Goal: Transaction & Acquisition: Purchase product/service

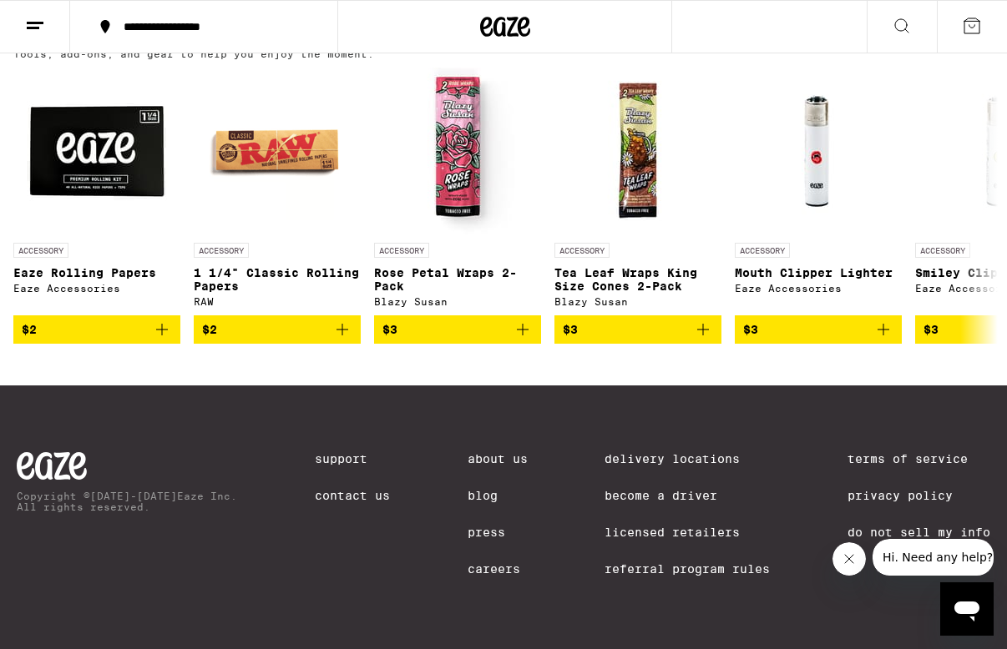
scroll to position [7792, 0]
click at [972, 229] on button at bounding box center [983, 205] width 47 height 47
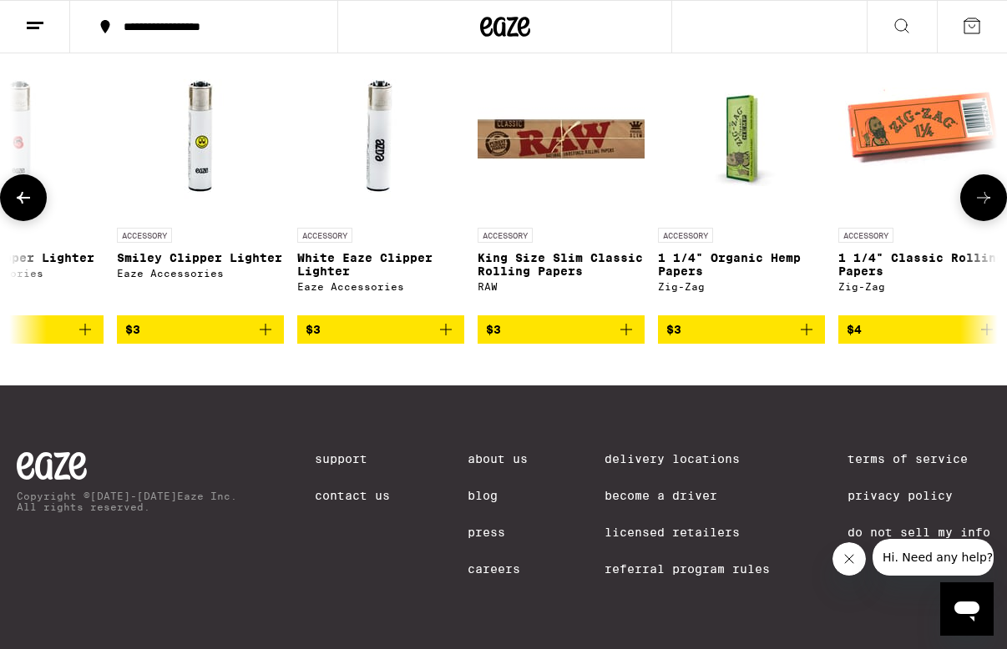
click at [972, 221] on button at bounding box center [983, 197] width 47 height 47
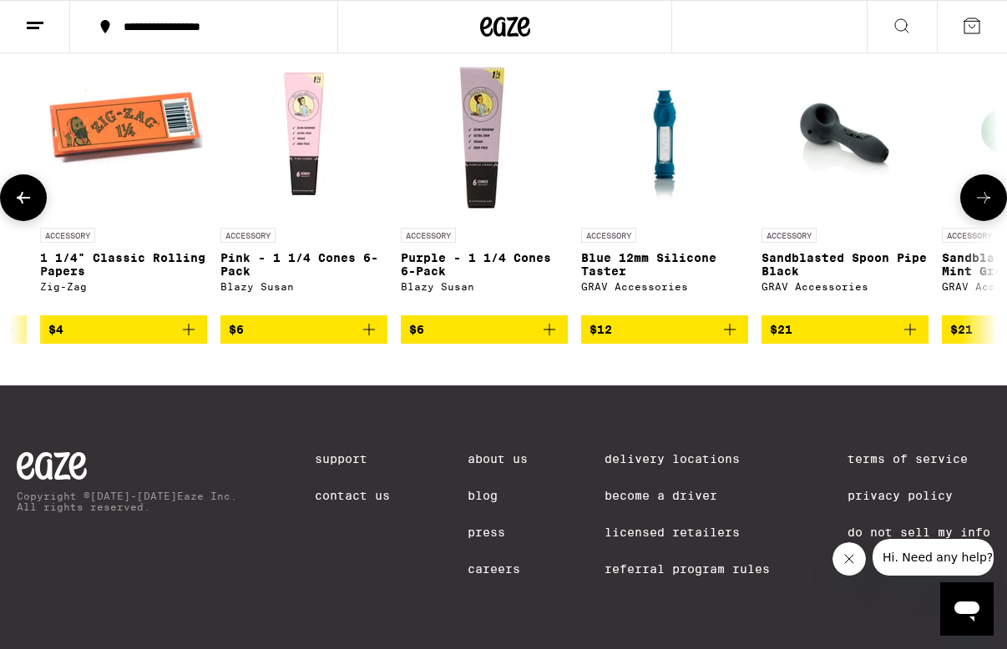
click at [977, 208] on icon at bounding box center [983, 198] width 20 height 20
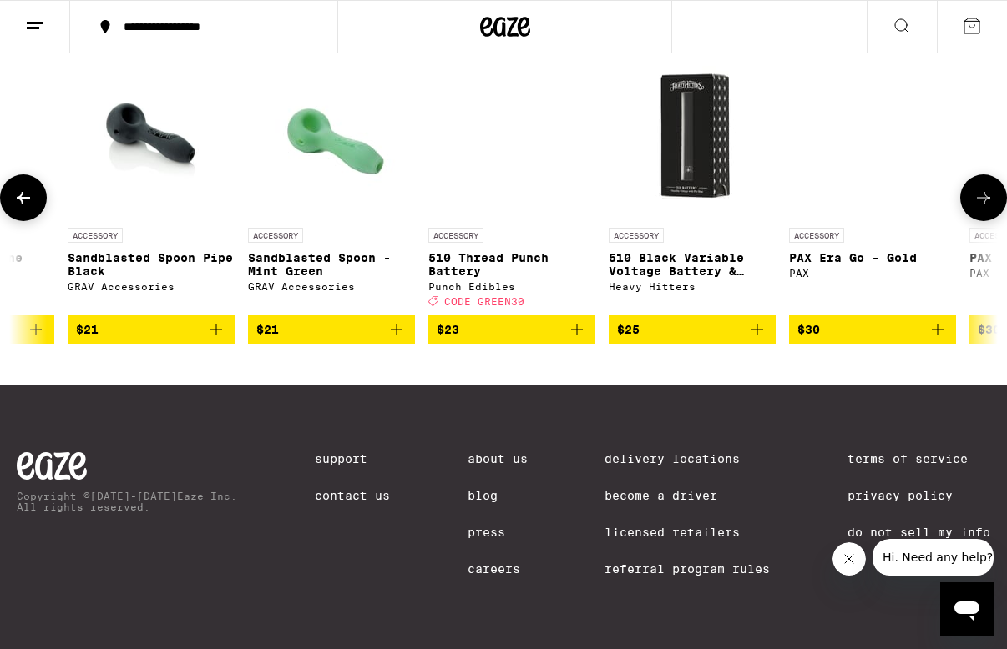
scroll to position [0, 2394]
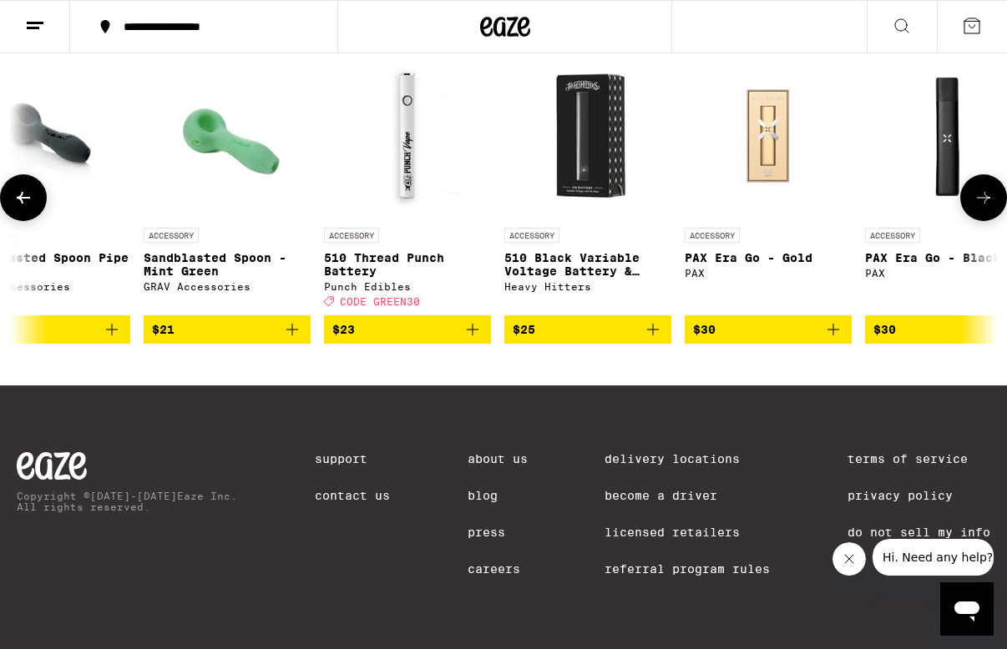
click at [972, 221] on button at bounding box center [983, 197] width 47 height 47
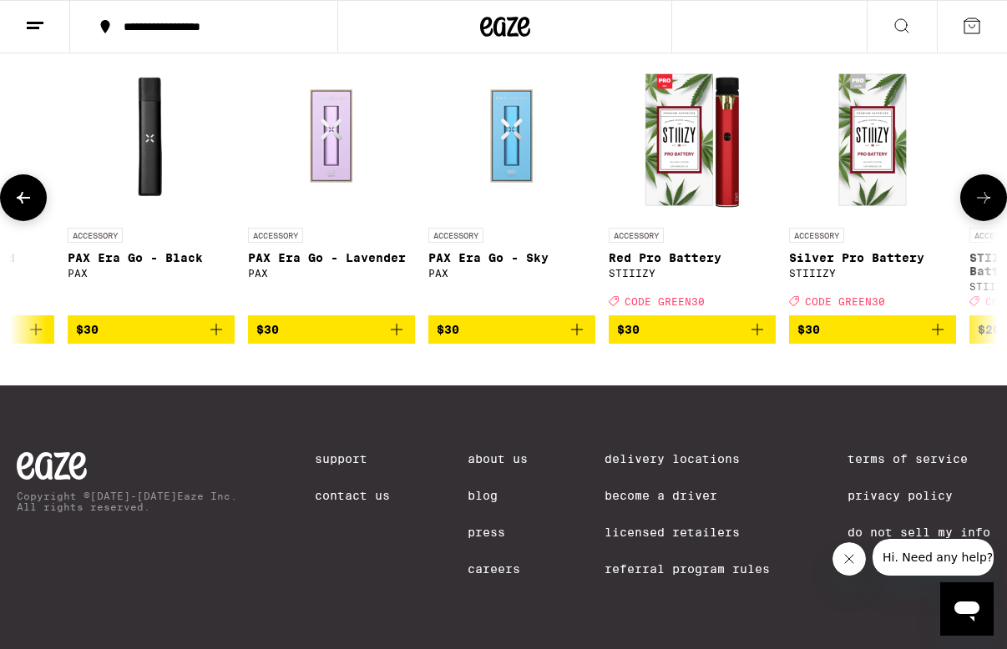
scroll to position [0, 3192]
click at [972, 221] on button at bounding box center [983, 197] width 47 height 47
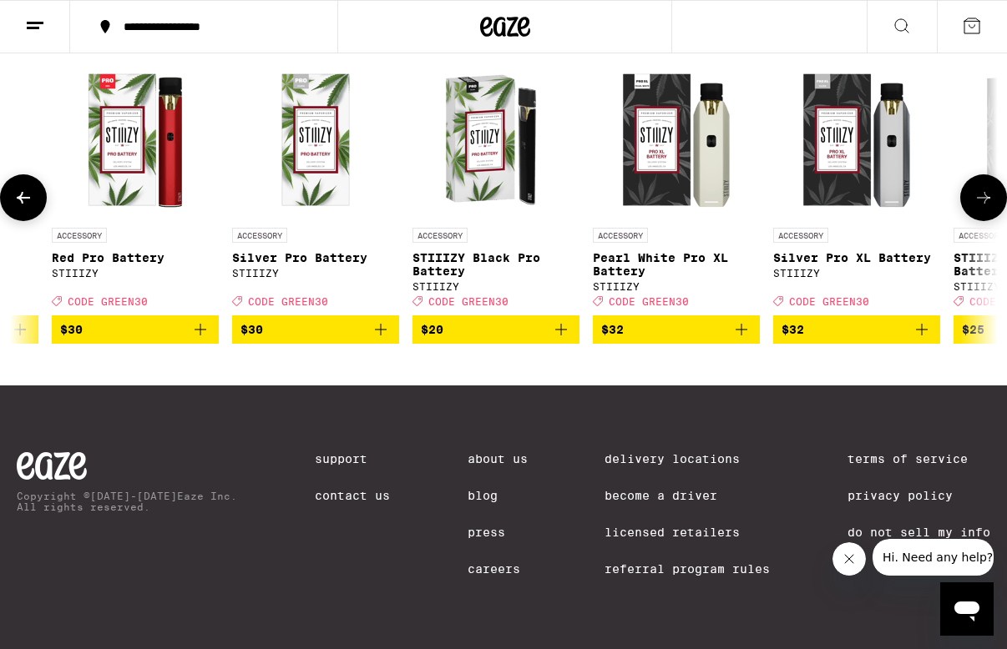
scroll to position [0, 3888]
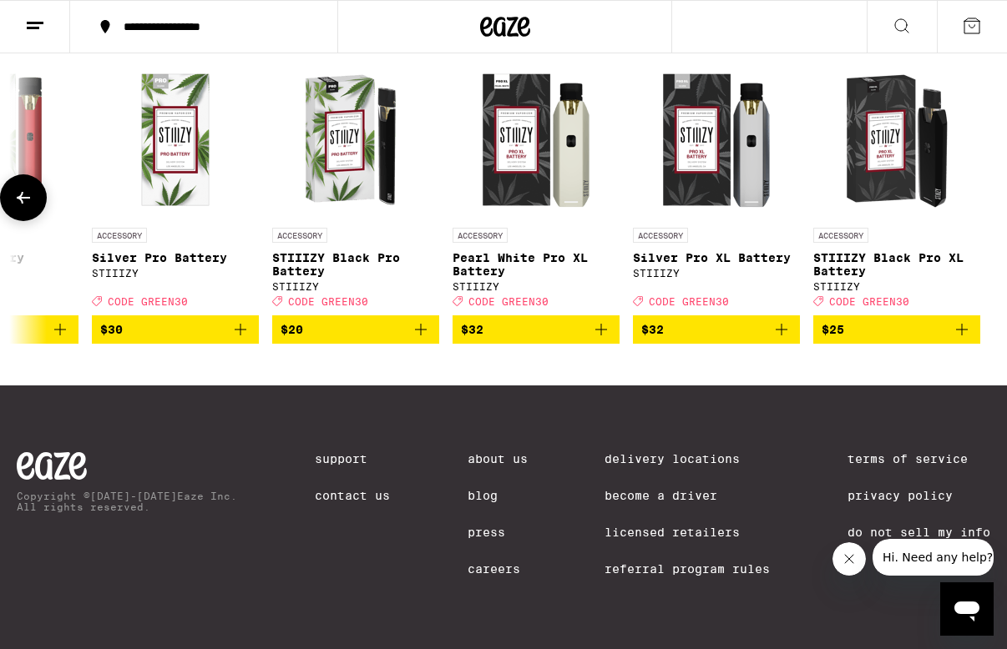
click at [22, 204] on icon at bounding box center [23, 198] width 13 height 12
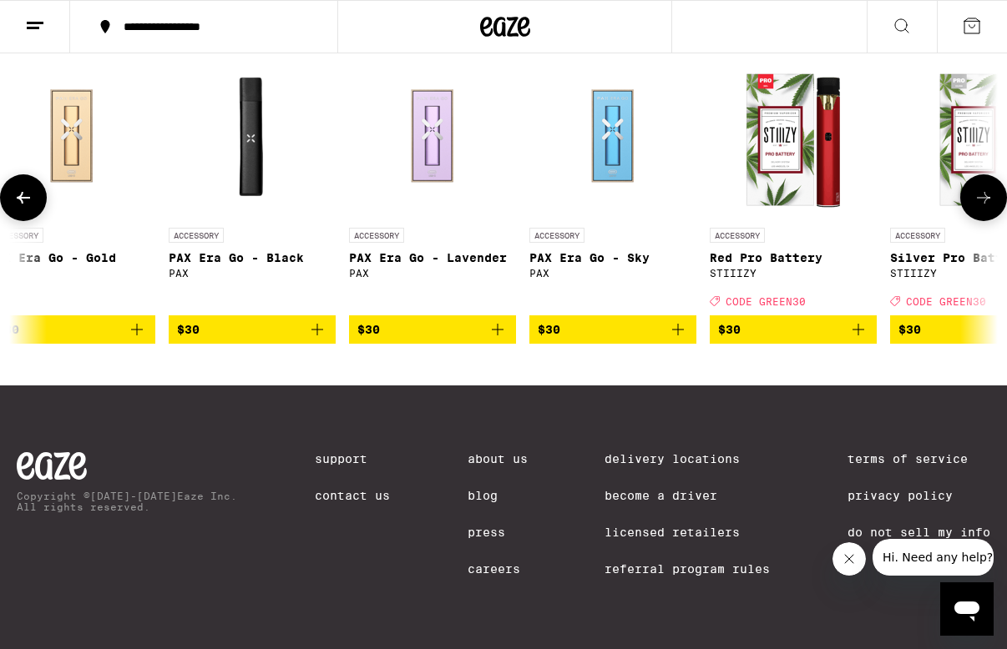
click at [987, 204] on icon at bounding box center [983, 198] width 13 height 12
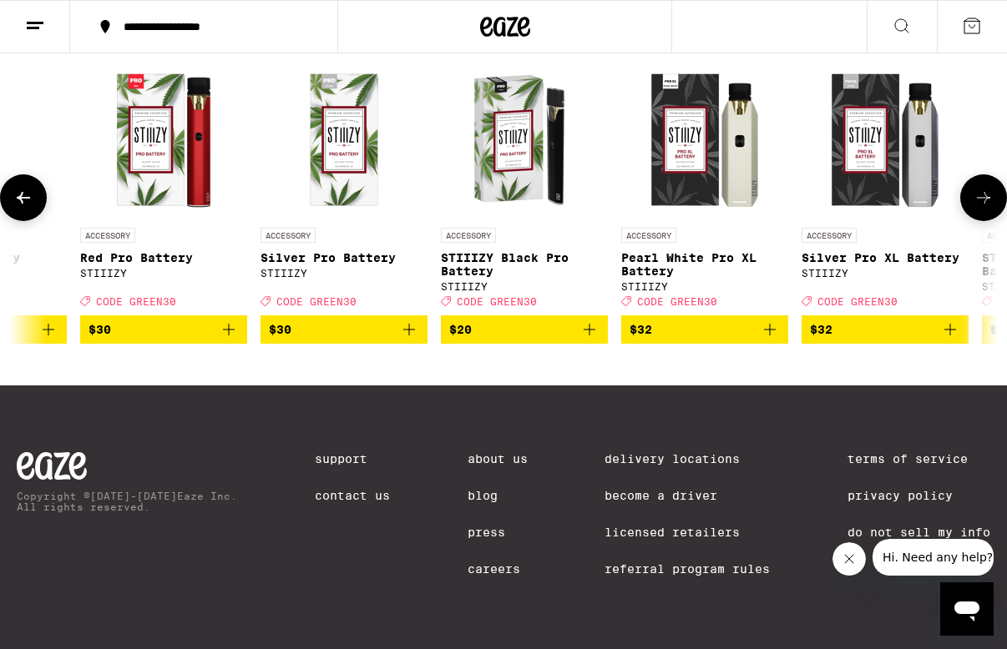
scroll to position [0, 3888]
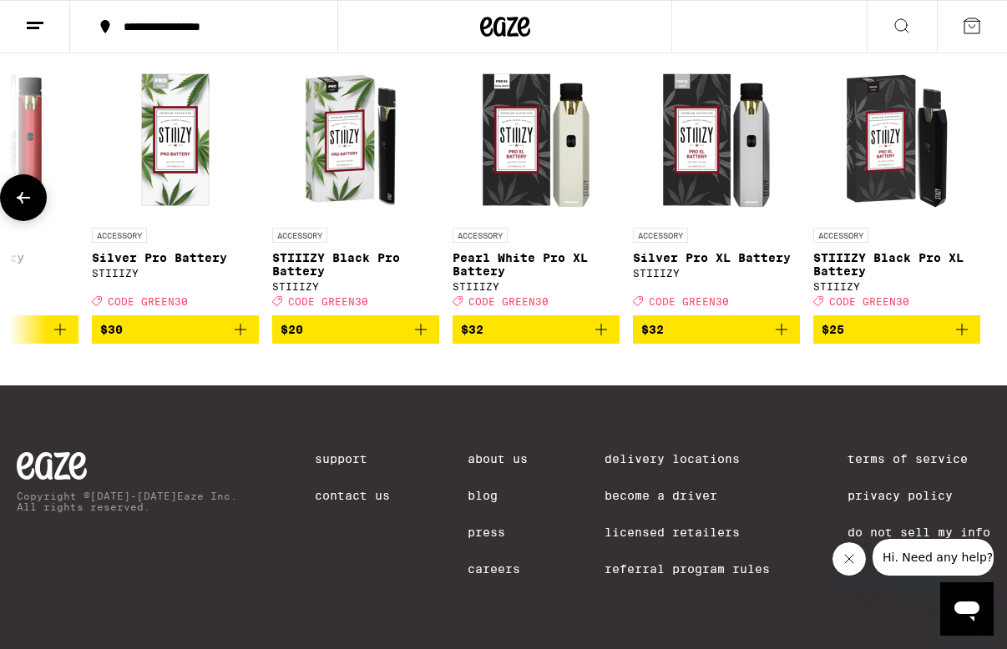
click at [425, 340] on icon "Add to bag" at bounding box center [421, 330] width 20 height 20
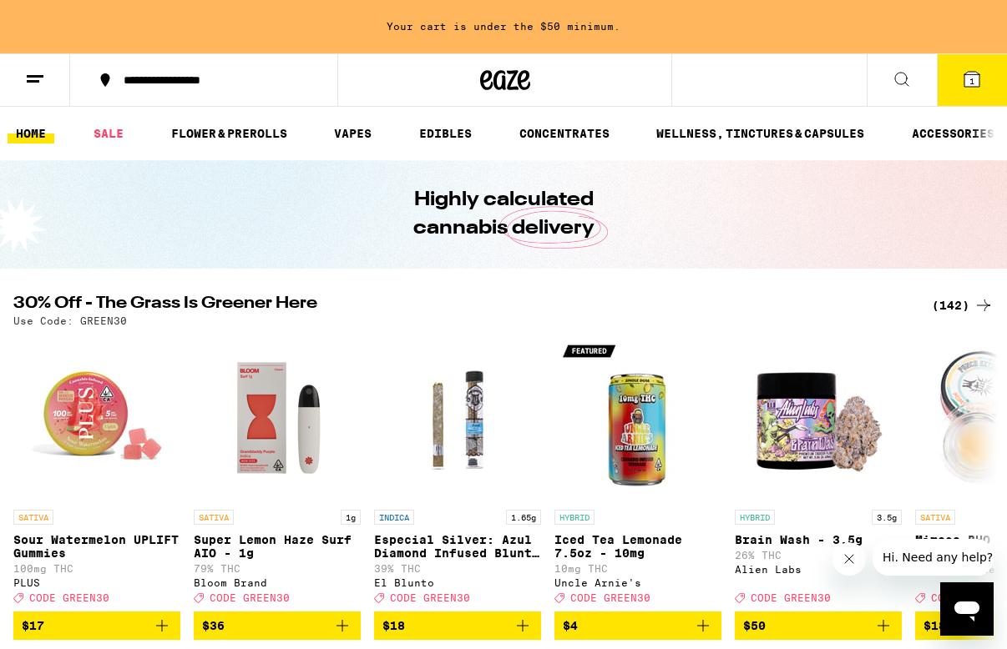
scroll to position [0, 0]
click at [960, 305] on div "(142)" at bounding box center [962, 305] width 62 height 20
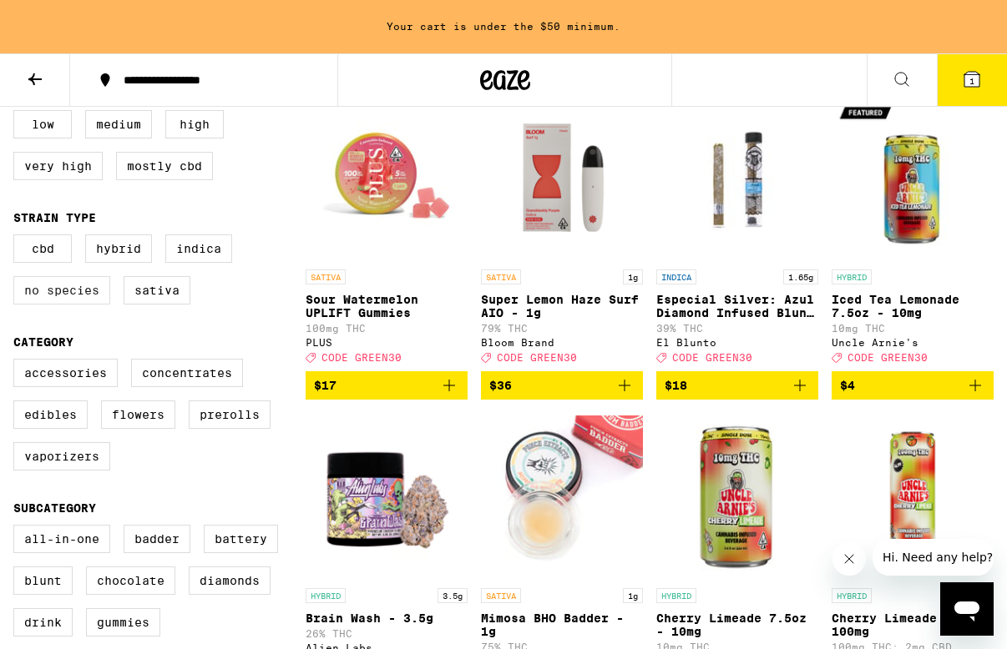
scroll to position [209, 0]
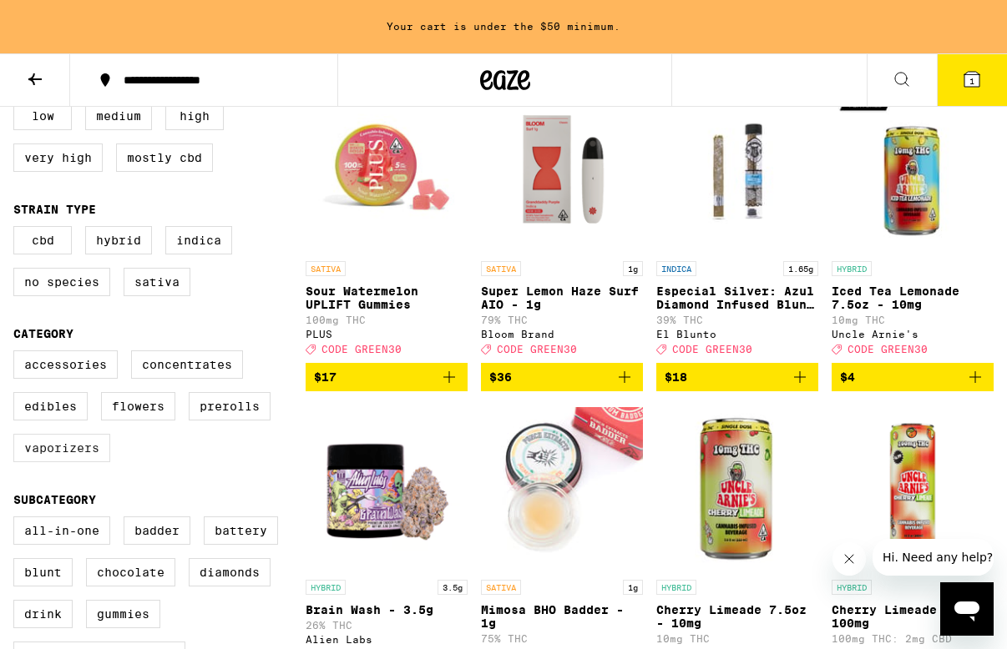
click at [78, 462] on label "Vaporizers" at bounding box center [61, 448] width 97 height 28
click at [18, 354] on input "Vaporizers" at bounding box center [17, 353] width 1 height 1
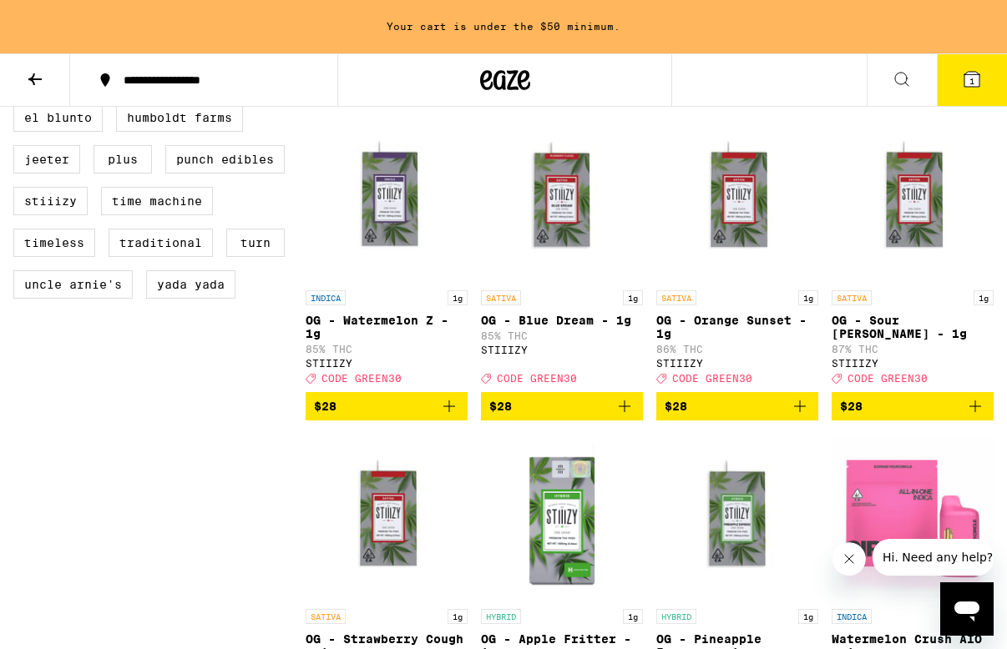
scroll to position [1460, 0]
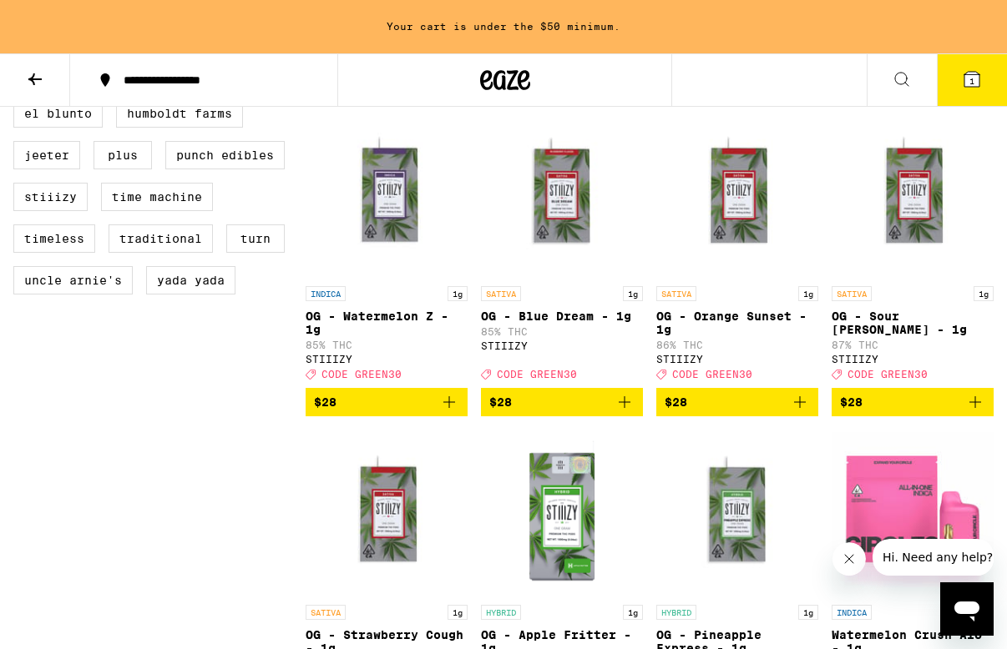
click at [797, 412] on icon "Add to bag" at bounding box center [800, 402] width 20 height 20
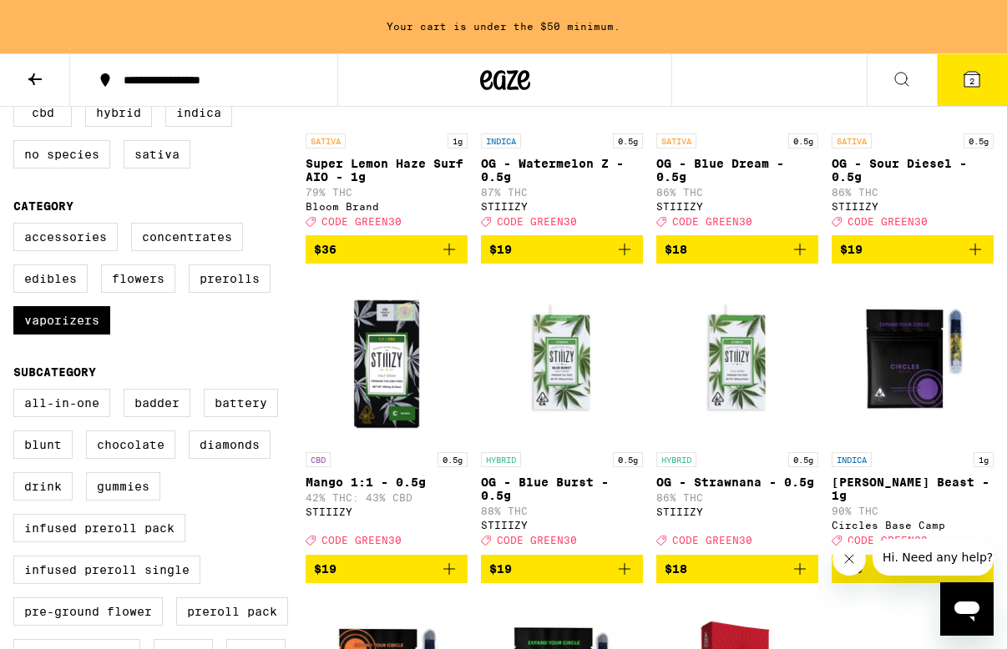
scroll to position [330, 0]
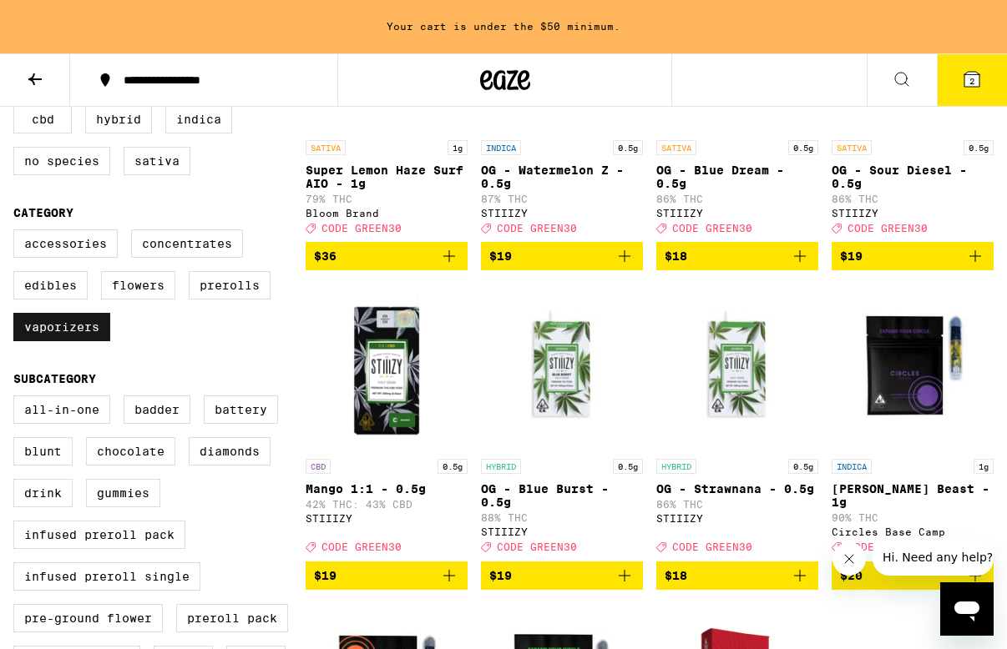
click at [72, 341] on label "Vaporizers" at bounding box center [61, 327] width 97 height 28
click at [18, 233] on input "Vaporizers" at bounding box center [17, 232] width 1 height 1
checkbox input "false"
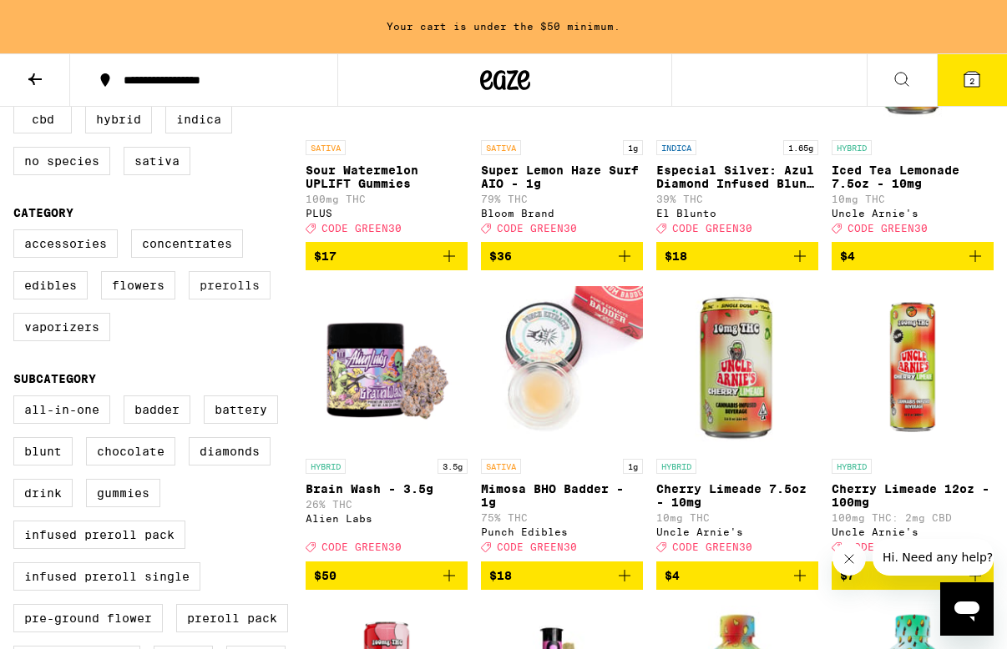
click at [213, 299] on label "Prerolls" at bounding box center [230, 285] width 82 height 28
click at [18, 233] on input "Prerolls" at bounding box center [17, 232] width 1 height 1
checkbox input "true"
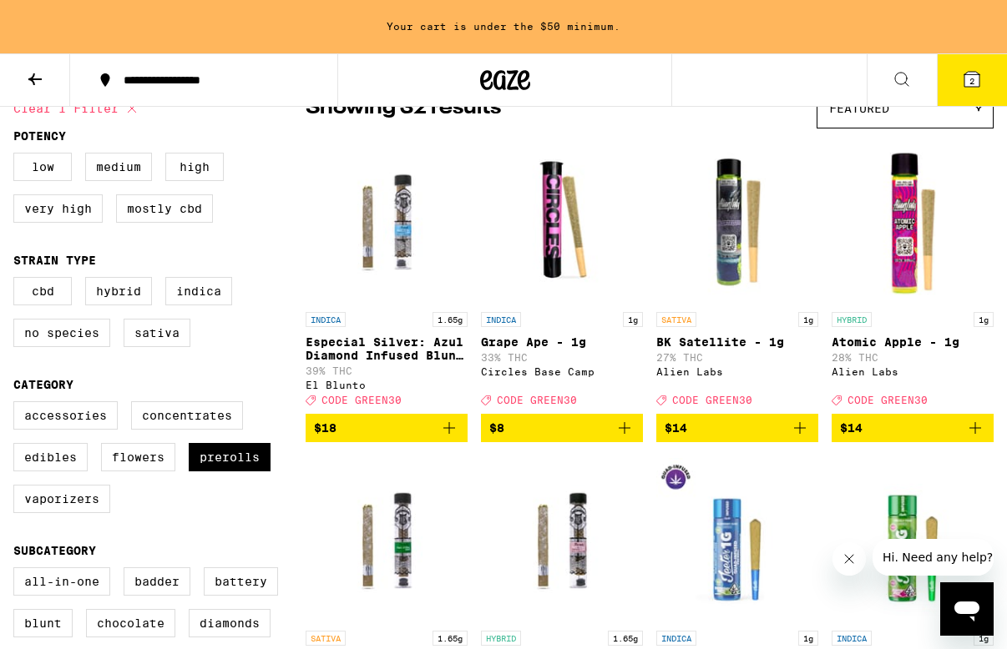
scroll to position [179, 0]
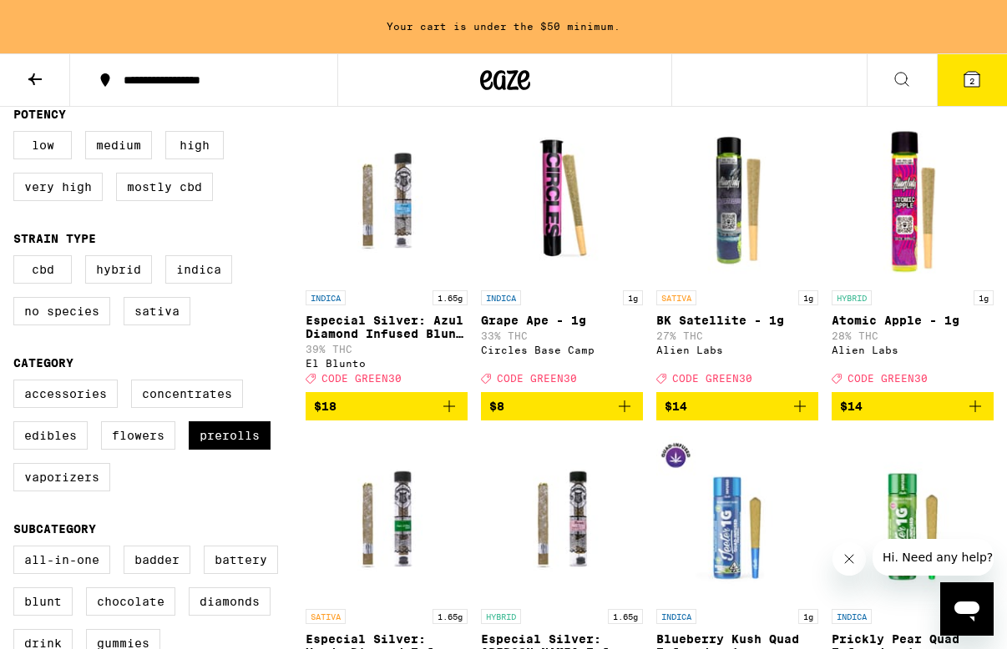
click at [800, 412] on icon "Add to bag" at bounding box center [800, 407] width 12 height 12
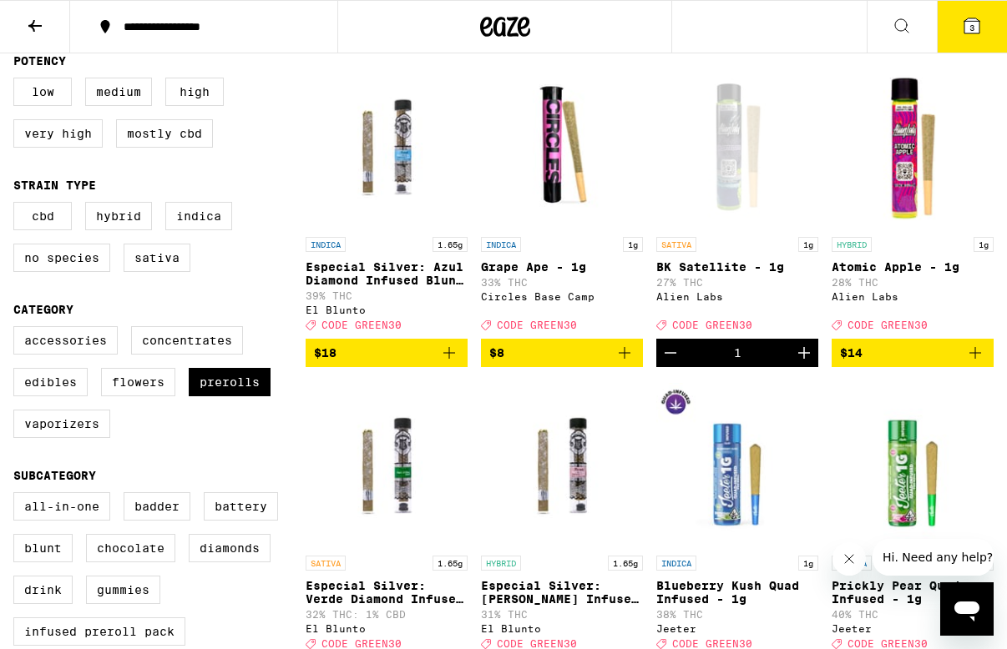
click at [946, 30] on button "3" at bounding box center [971, 27] width 70 height 52
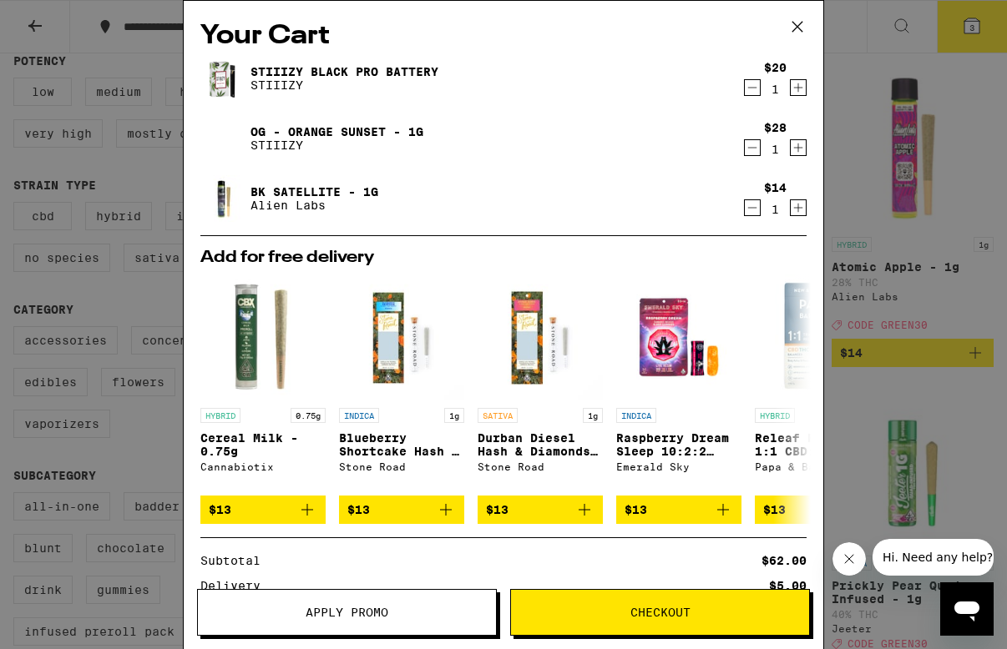
click at [746, 212] on icon "Decrement" at bounding box center [752, 208] width 15 height 20
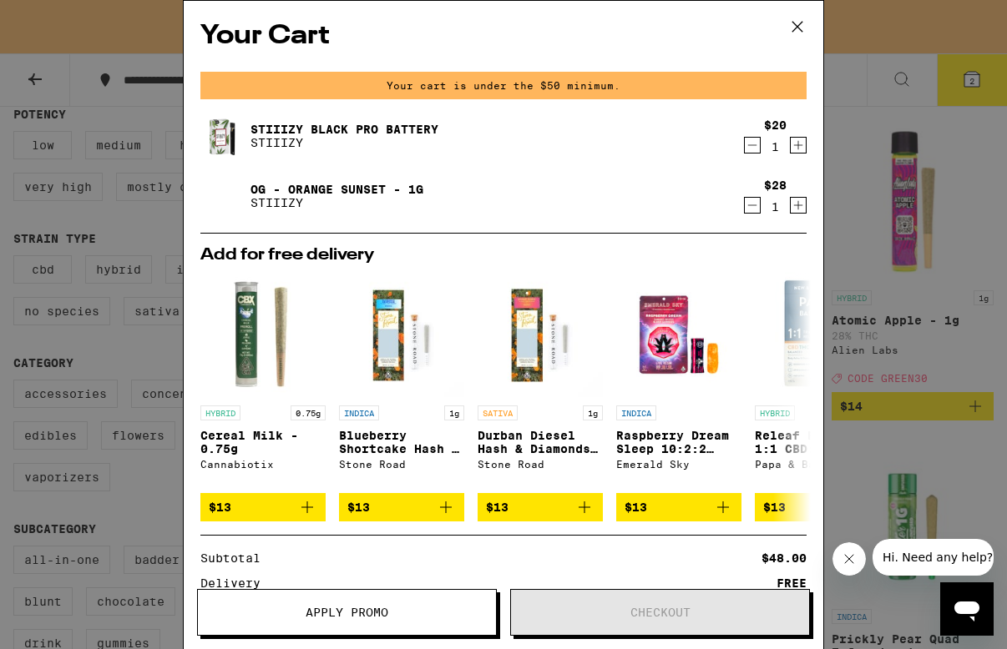
click at [853, 454] on div "Your Cart Your cart is under the $50 minimum. STIIIZY Black Pro Battery STIIIZY…" at bounding box center [503, 324] width 1007 height 649
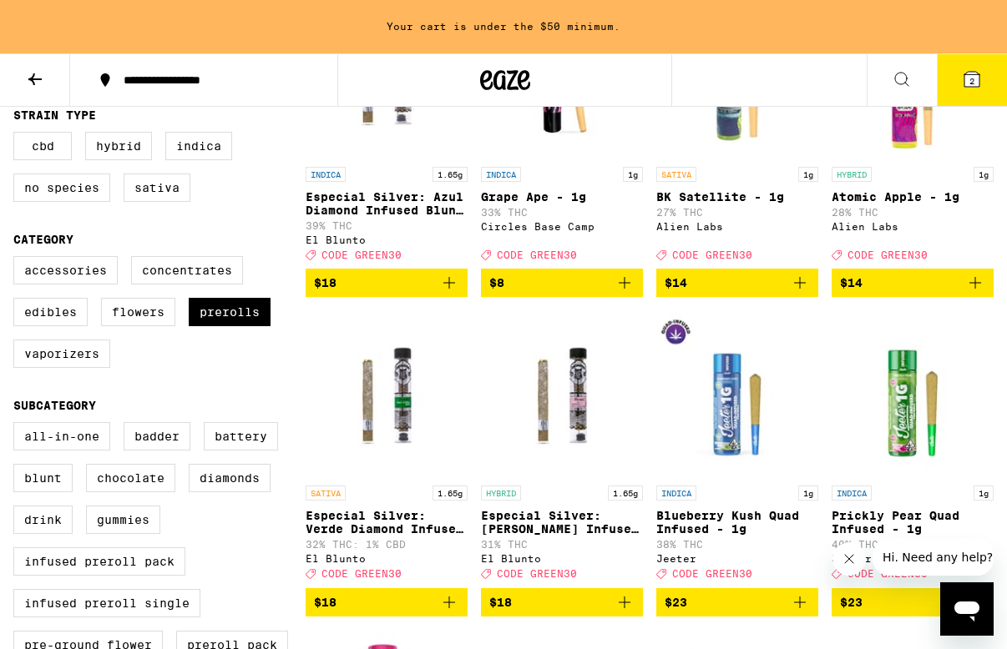
scroll to position [303, 0]
click at [64, 368] on label "Vaporizers" at bounding box center [61, 354] width 97 height 28
click at [18, 260] on input "Vaporizers" at bounding box center [17, 259] width 1 height 1
checkbox input "true"
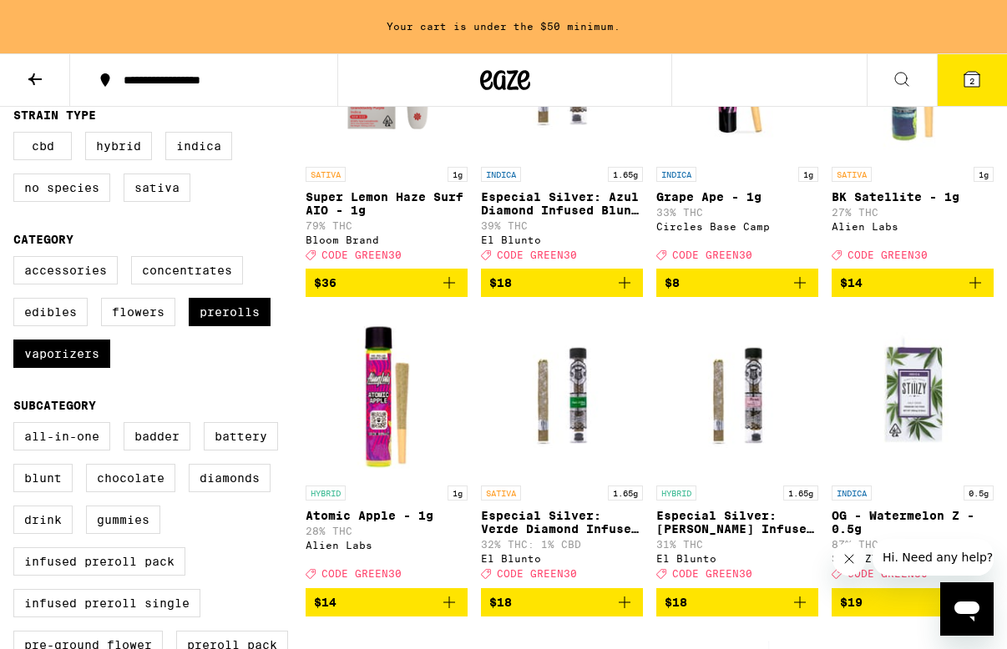
click at [273, 336] on div "Accessories Concentrates Edibles Flowers Prerolls Vaporizers" at bounding box center [159, 318] width 292 height 125
click at [244, 326] on label "Prerolls" at bounding box center [230, 312] width 82 height 28
click at [18, 260] on input "Prerolls" at bounding box center [17, 259] width 1 height 1
checkbox input "false"
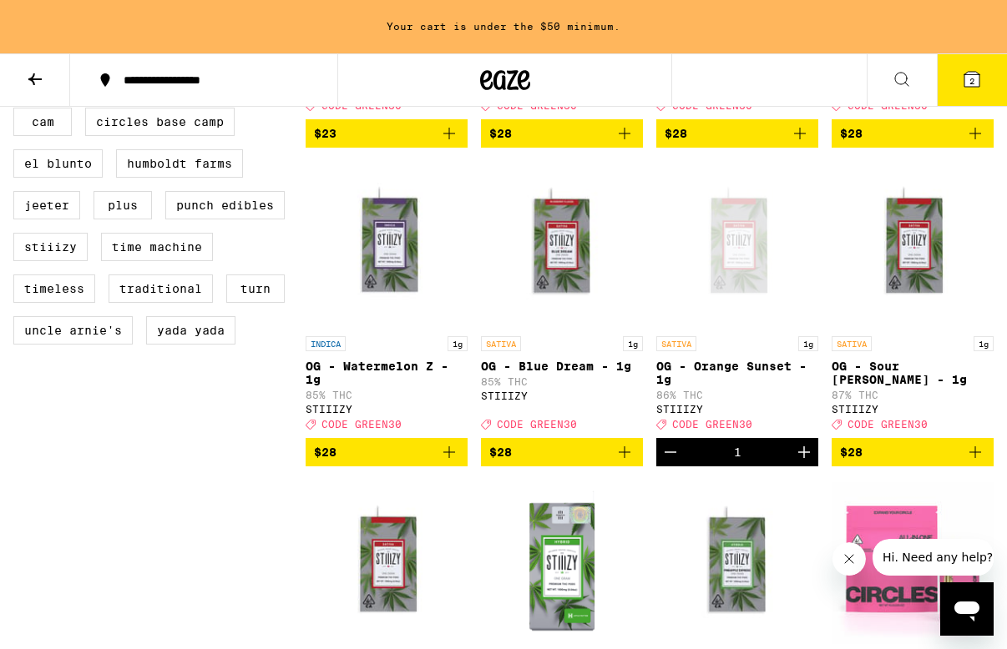
scroll to position [1406, 0]
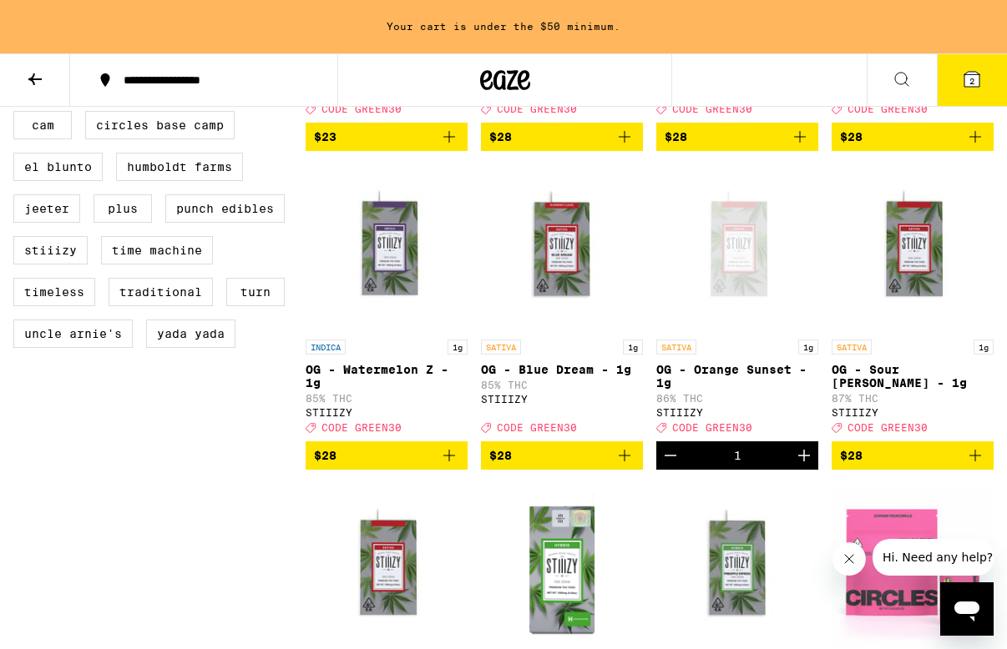
click at [977, 462] on icon "Add to bag" at bounding box center [975, 456] width 12 height 12
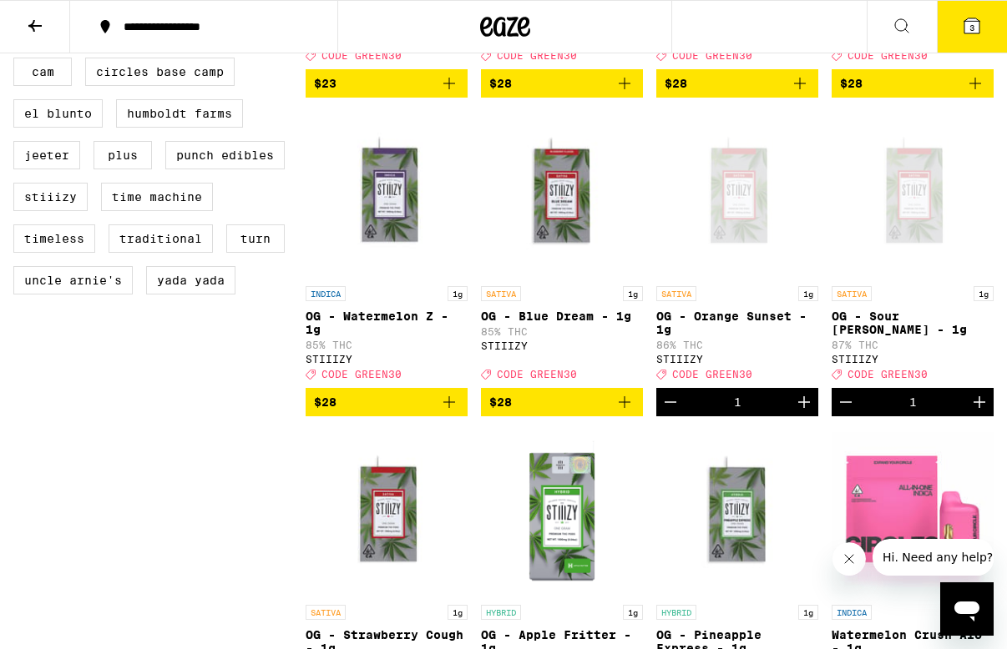
click at [950, 33] on button "3" at bounding box center [971, 27] width 70 height 52
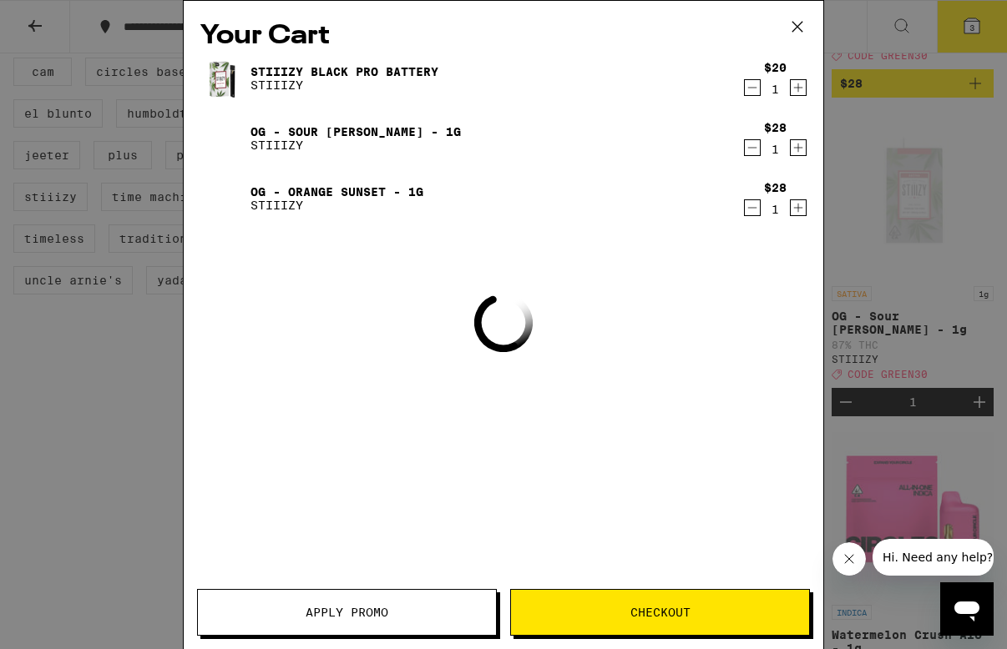
click at [333, 591] on button "Apply Promo" at bounding box center [347, 612] width 300 height 47
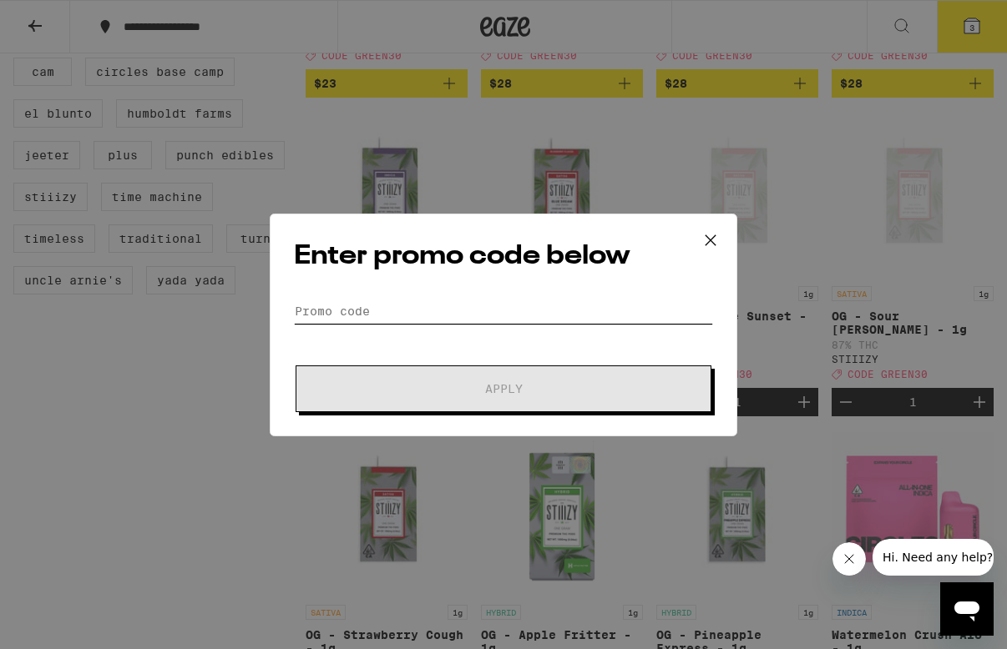
click at [372, 320] on input "Promo Code" at bounding box center [503, 311] width 419 height 25
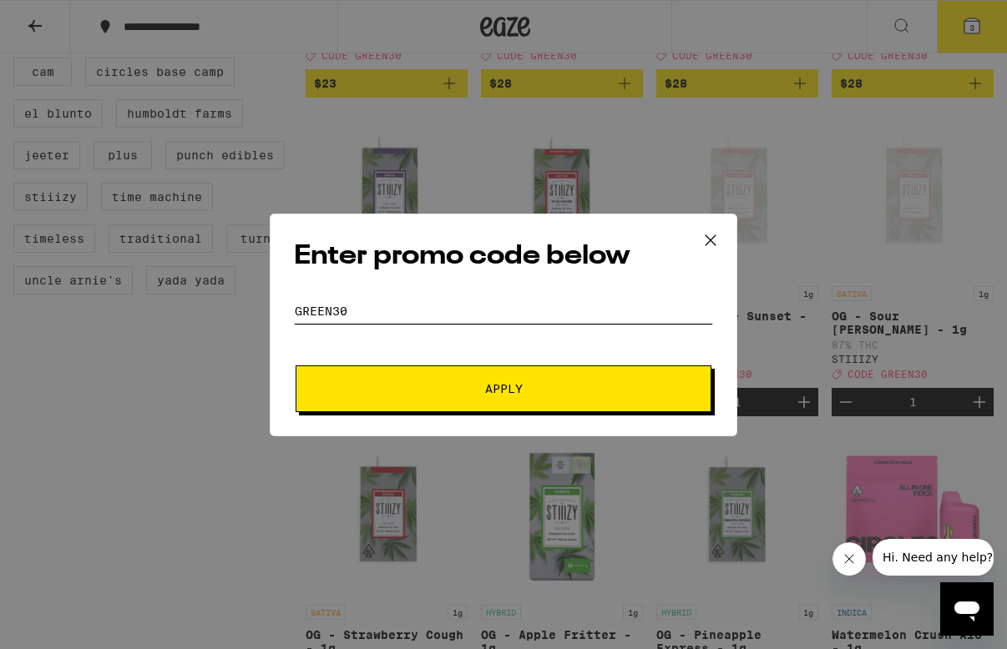
type input "green30"
click at [429, 389] on span "Apply" at bounding box center [503, 389] width 300 height 12
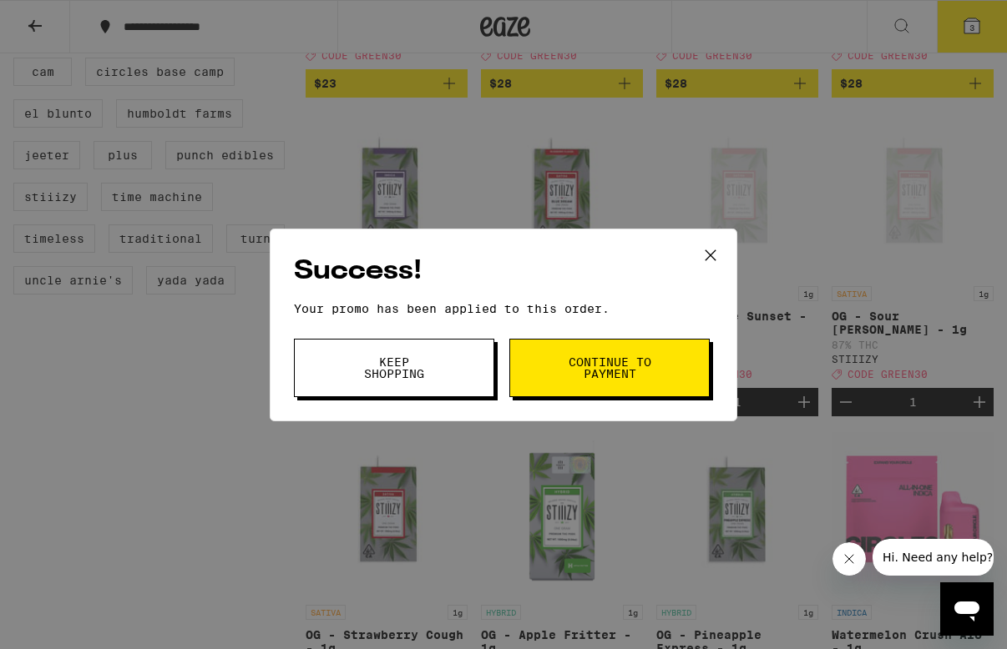
click at [717, 251] on icon at bounding box center [710, 255] width 25 height 25
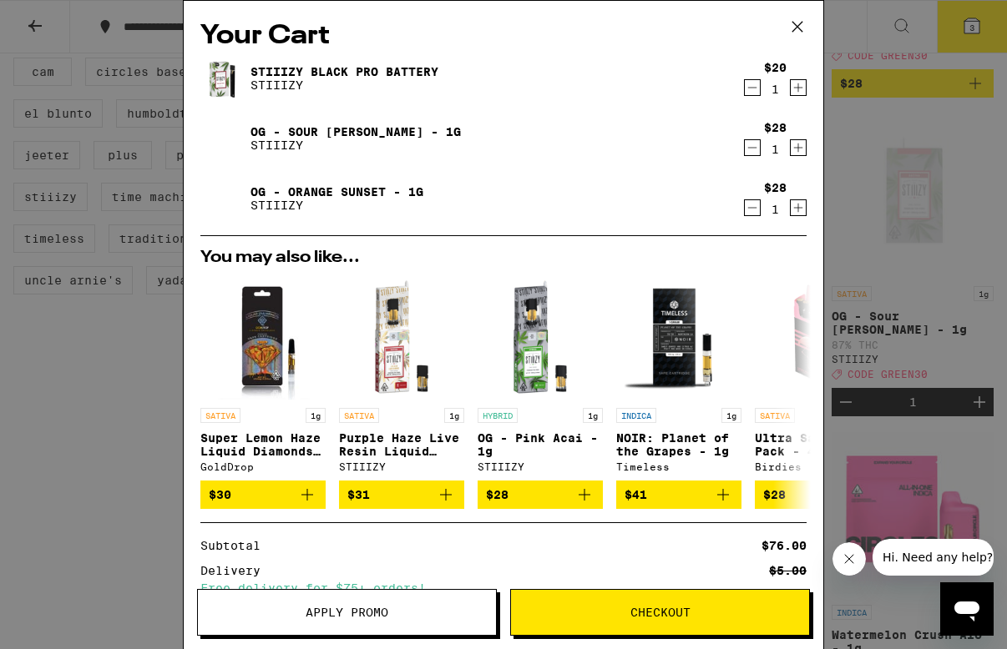
click at [588, 626] on button "Checkout" at bounding box center [660, 612] width 300 height 47
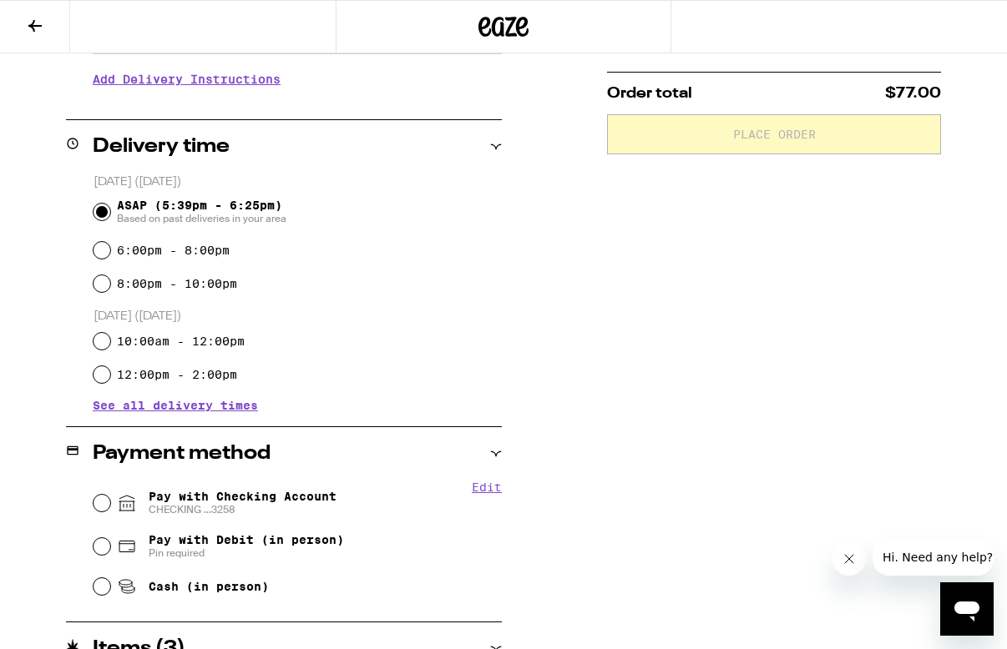
scroll to position [356, 0]
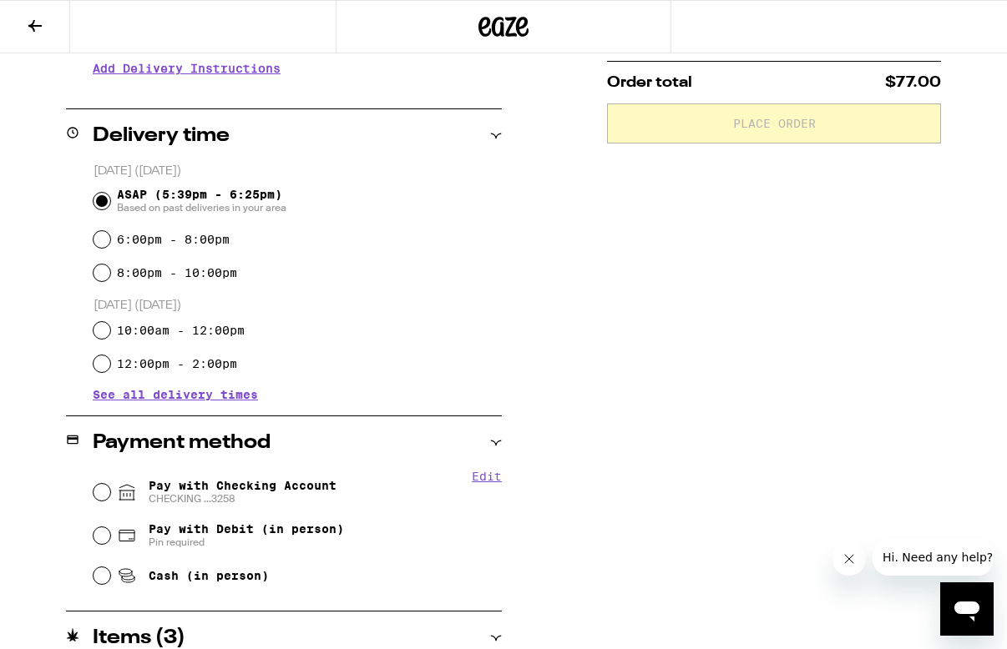
click at [97, 492] on input "Pay with Checking Account CHECKING ...3258" at bounding box center [101, 492] width 17 height 17
radio input "true"
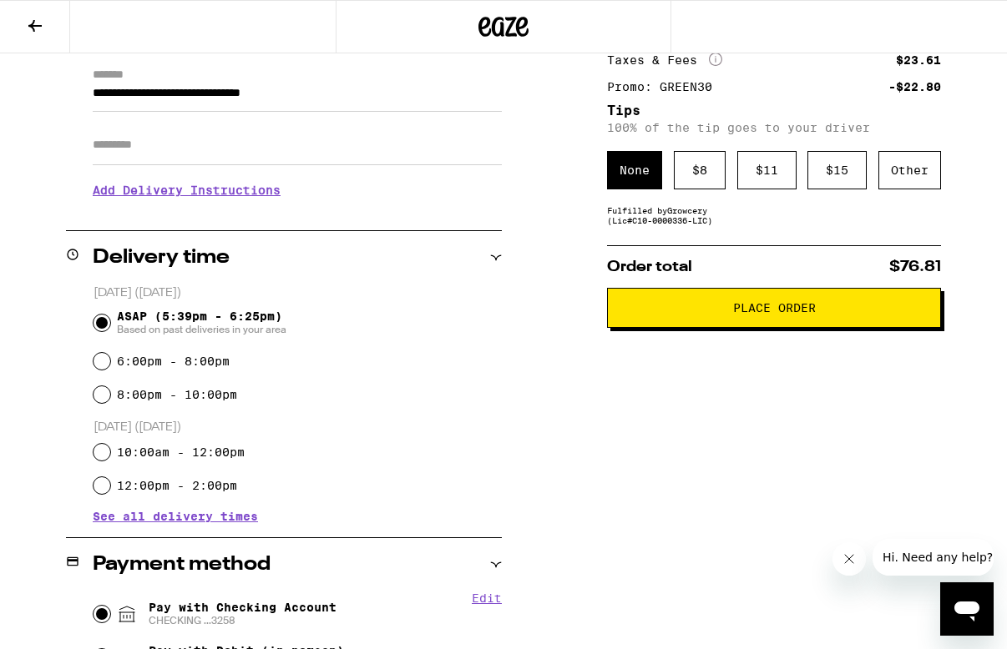
scroll to position [199, 0]
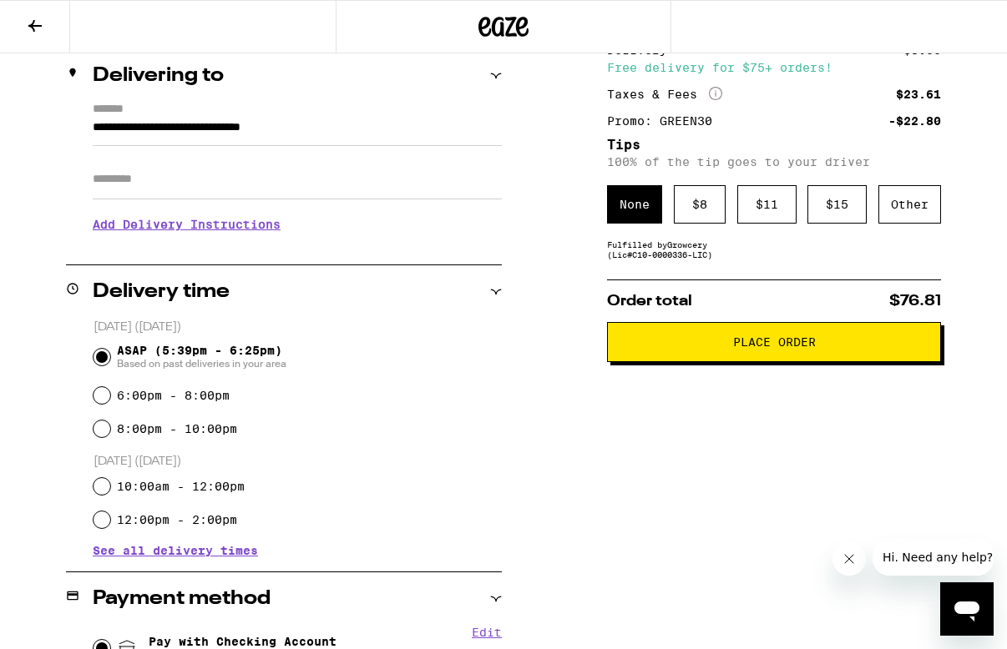
click at [697, 348] on span "Place Order" at bounding box center [773, 342] width 305 height 12
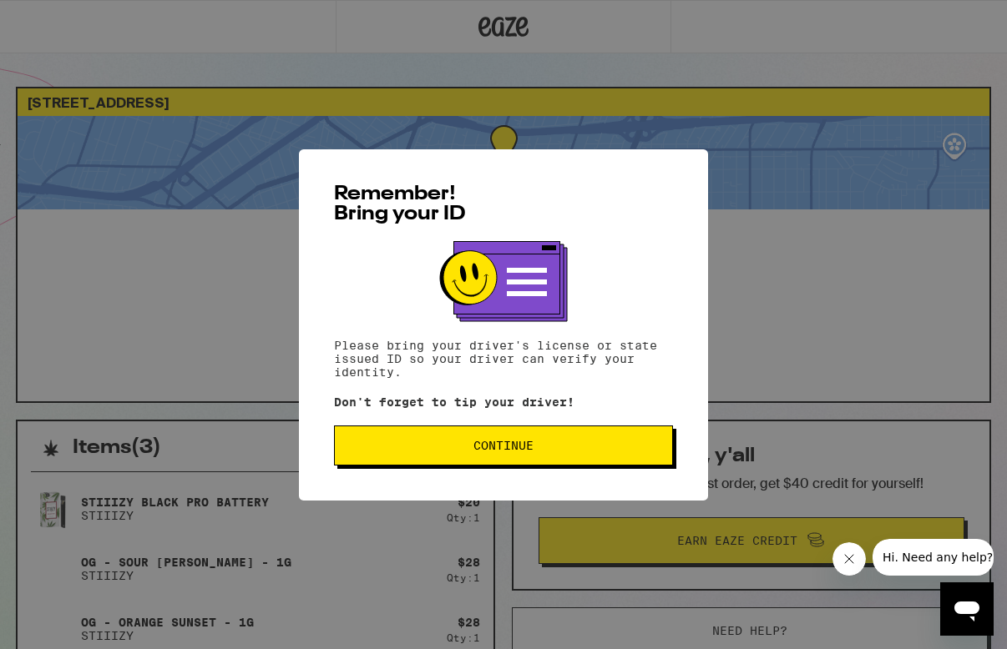
click at [444, 438] on button "Continue" at bounding box center [503, 446] width 339 height 40
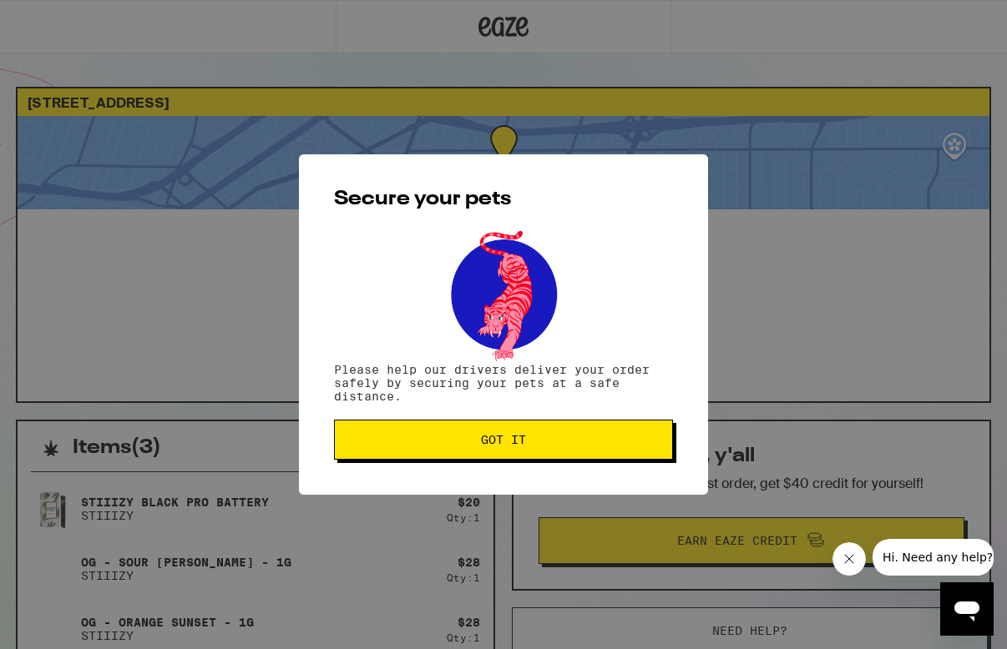
click at [444, 437] on span "Got it" at bounding box center [503, 440] width 310 height 12
